Goal: Navigation & Orientation: Find specific page/section

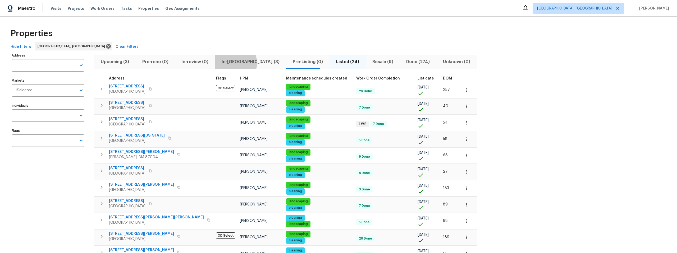
click at [230, 63] on span "In-[GEOGRAPHIC_DATA] (3)" at bounding box center [250, 61] width 65 height 7
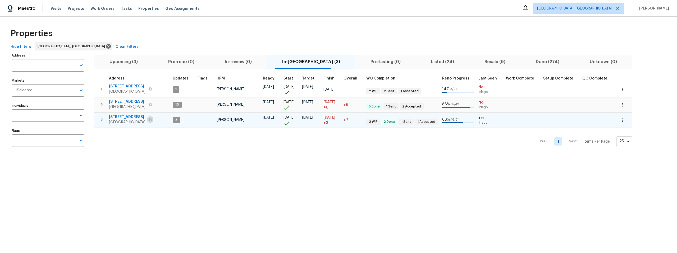
drag, startPoint x: 154, startPoint y: 119, endPoint x: 159, endPoint y: 121, distance: 5.8
click at [152, 119] on icon "button" at bounding box center [150, 119] width 3 height 3
click at [151, 121] on icon "button" at bounding box center [150, 119] width 3 height 3
